Goal: Find specific page/section: Find specific page/section

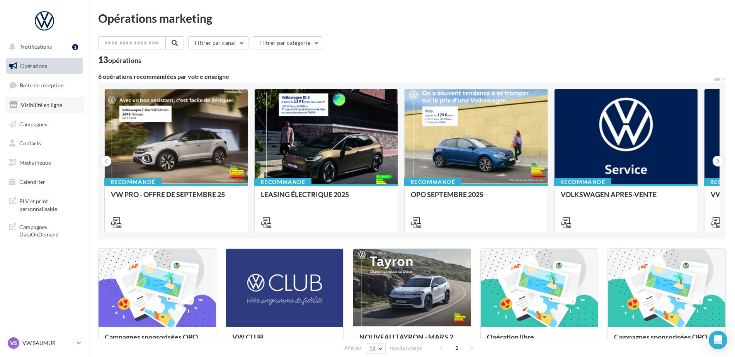
click at [36, 110] on link "Visibilité en ligne" at bounding box center [45, 105] width 80 height 16
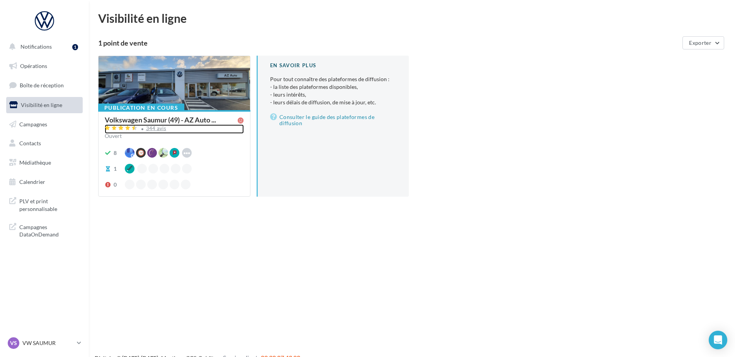
click at [149, 127] on div "344 avis" at bounding box center [156, 128] width 20 height 5
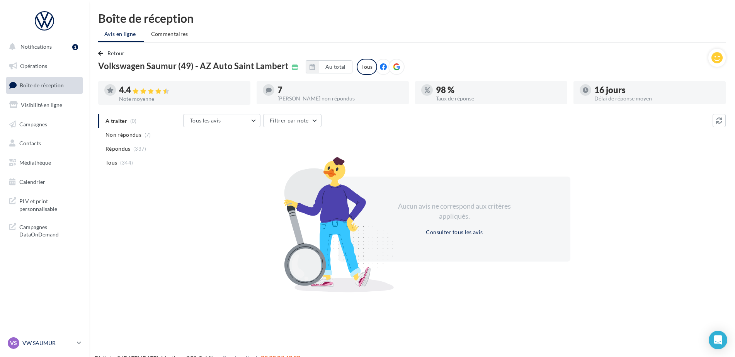
click at [32, 341] on p "VW SAUMUR" at bounding box center [47, 343] width 51 height 8
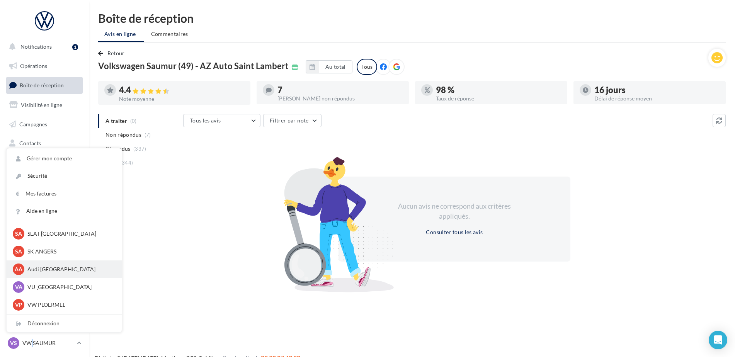
scroll to position [71, 0]
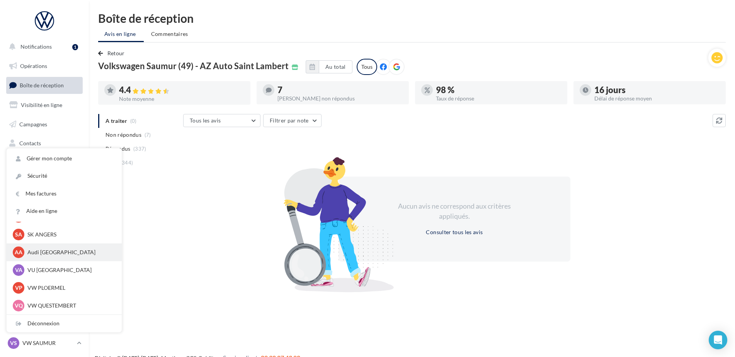
click at [47, 256] on p "Audi [GEOGRAPHIC_DATA]" at bounding box center [69, 253] width 85 height 8
